Goal: Task Accomplishment & Management: Use online tool/utility

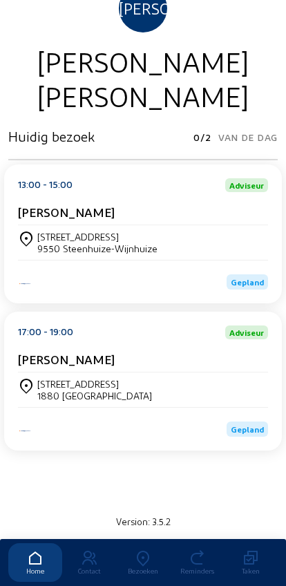
scroll to position [138, 0]
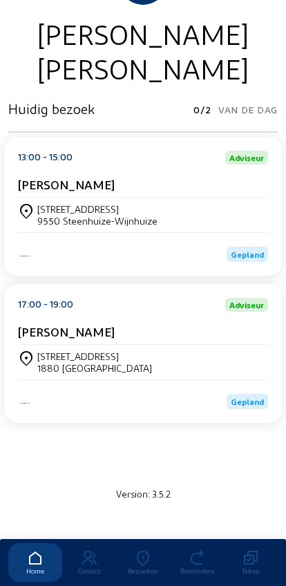
click at [48, 204] on div "[STREET_ADDRESS]" at bounding box center [97, 209] width 120 height 12
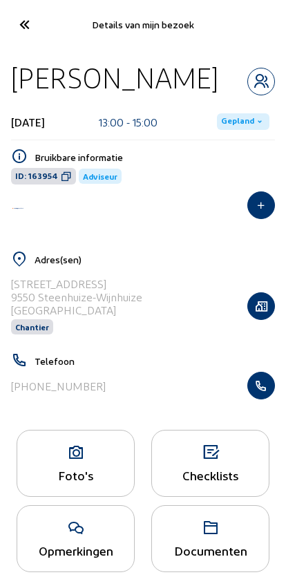
click at [64, 381] on div "[PHONE_NUMBER]" at bounding box center [143, 386] width 264 height 28
click at [56, 465] on div "Foto's" at bounding box center [76, 463] width 118 height 67
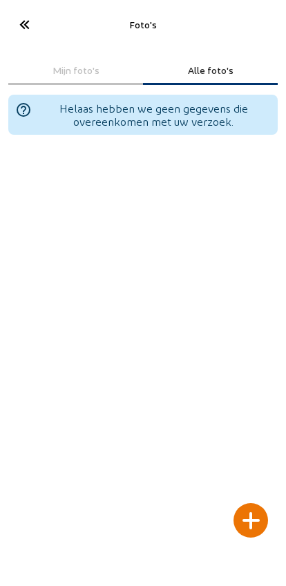
click at [259, 503] on div at bounding box center [250, 520] width 35 height 35
click at [264, 503] on div at bounding box center [250, 520] width 35 height 35
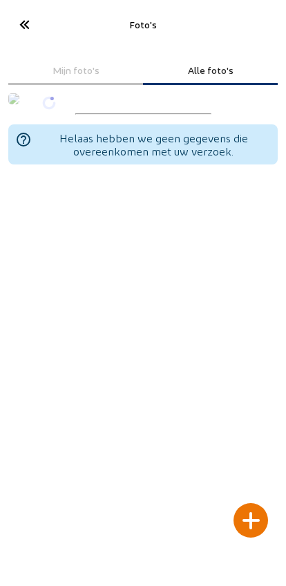
click at [250, 503] on div at bounding box center [250, 520] width 35 height 35
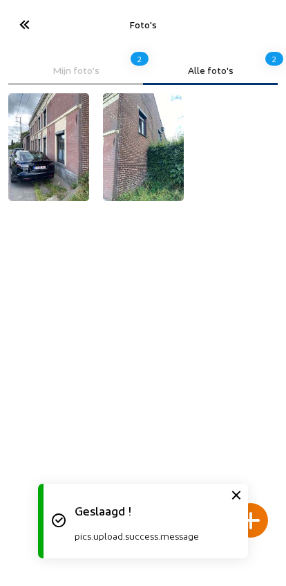
click at [254, 503] on div at bounding box center [250, 520] width 35 height 35
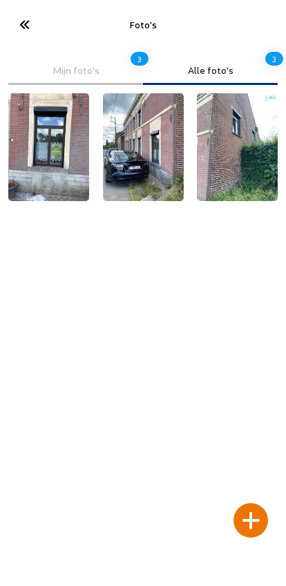
click at [248, 504] on div at bounding box center [250, 520] width 35 height 35
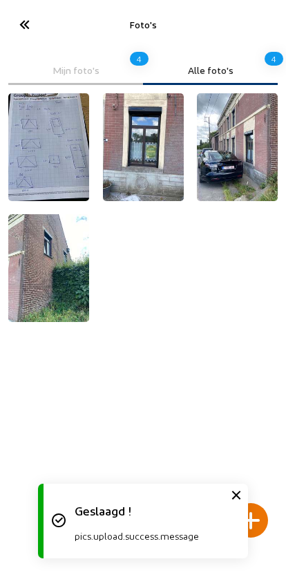
click at [26, 19] on icon at bounding box center [23, 24] width 23 height 24
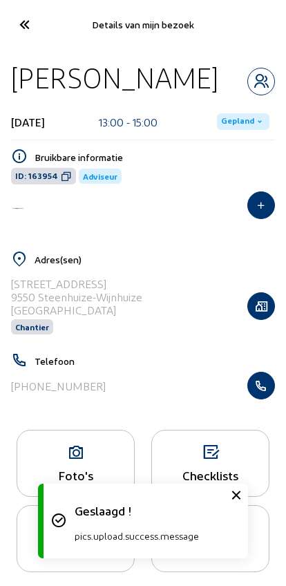
click at [233, 121] on span "Gepland" at bounding box center [237, 121] width 33 height 11
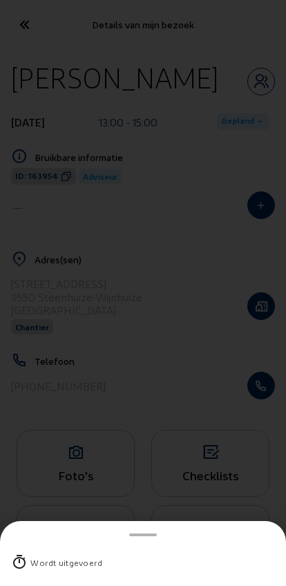
click at [16, 554] on icon at bounding box center [19, 562] width 17 height 17
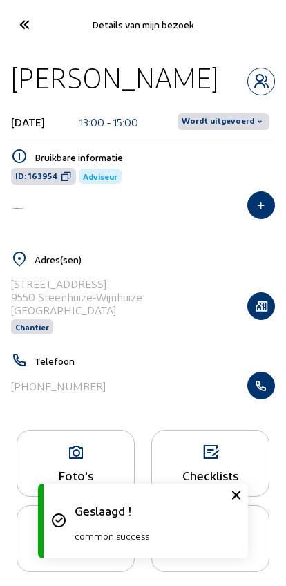
click at [227, 116] on span "Wordt uitgevoerd" at bounding box center [218, 121] width 73 height 11
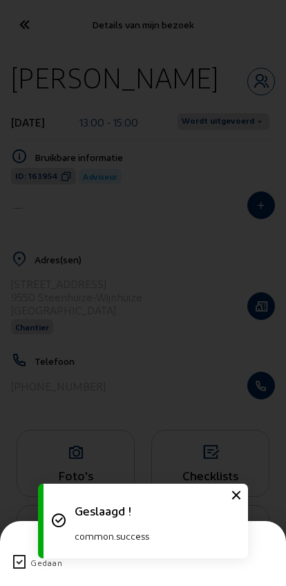
click at [12, 554] on icon at bounding box center [19, 562] width 17 height 17
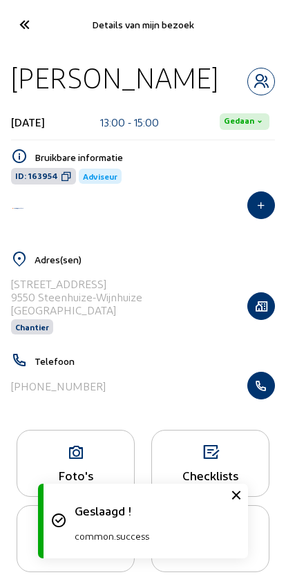
click at [22, 22] on icon at bounding box center [23, 24] width 23 height 24
